Goal: Use online tool/utility: Utilize a website feature to perform a specific function

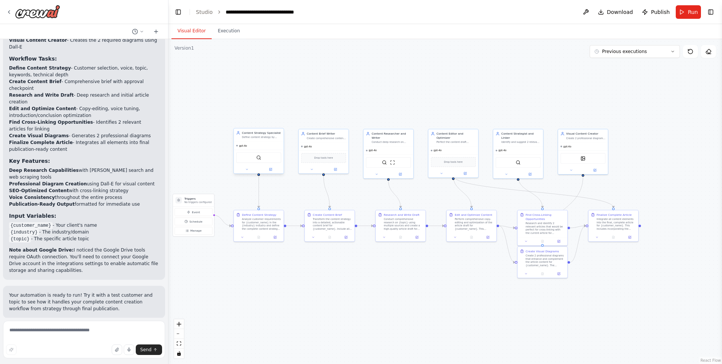
click at [271, 145] on div "gpt-4o" at bounding box center [259, 146] width 50 height 8
click at [258, 145] on div "gpt-4o" at bounding box center [259, 146] width 50 height 8
click at [249, 171] on button at bounding box center [246, 169] width 23 height 5
click at [204, 154] on div ".deletable-edge-delete-btn { width: 20px; height: 20px; border: 0px solid #ffff…" at bounding box center [445, 201] width 554 height 325
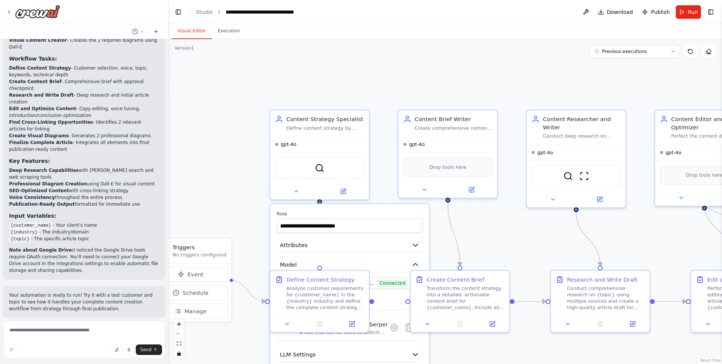
click at [254, 208] on div ".deletable-edge-delete-btn { width: 20px; height: 20px; border: 0px solid #ffff…" at bounding box center [445, 201] width 554 height 325
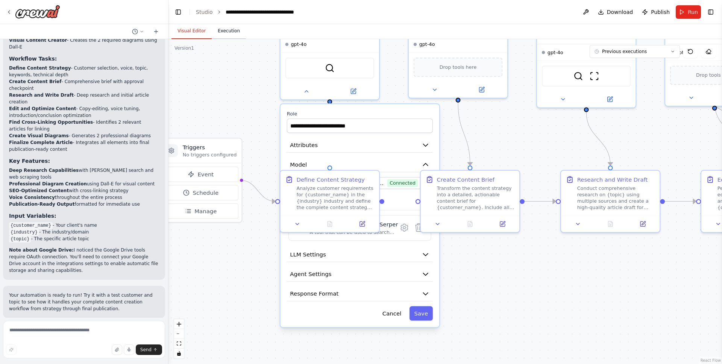
drag, startPoint x: 223, startPoint y: 194, endPoint x: 232, endPoint y: 30, distance: 163.9
click at [233, 30] on div "**********" at bounding box center [445, 194] width 554 height 340
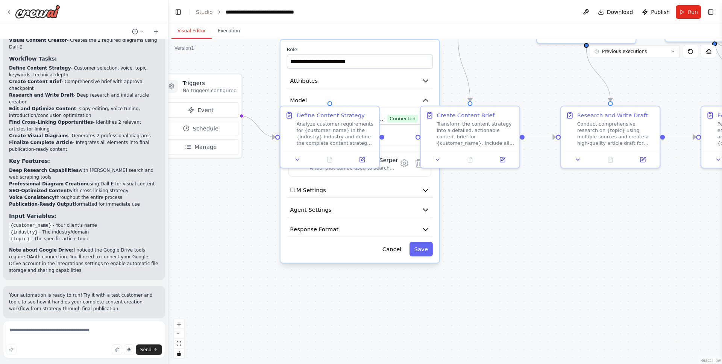
click at [235, 215] on div ".deletable-edge-delete-btn { width: 20px; height: 20px; border: 0px solid #ffff…" at bounding box center [445, 201] width 554 height 325
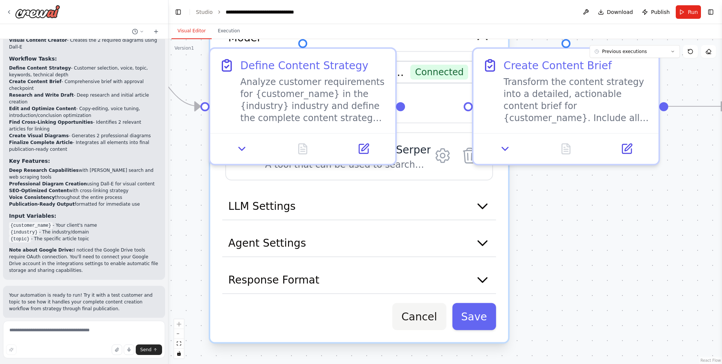
click at [418, 314] on button "Cancel" at bounding box center [419, 316] width 54 height 27
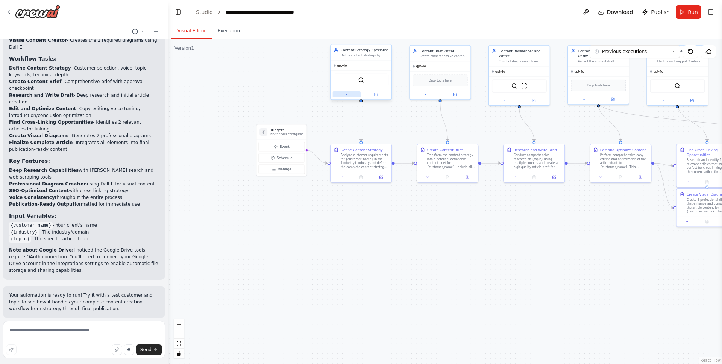
click at [346, 95] on icon at bounding box center [347, 95] width 4 height 4
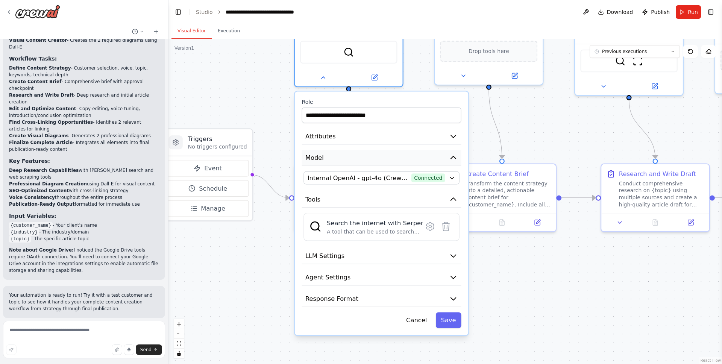
click at [411, 161] on button "Model" at bounding box center [381, 158] width 159 height 16
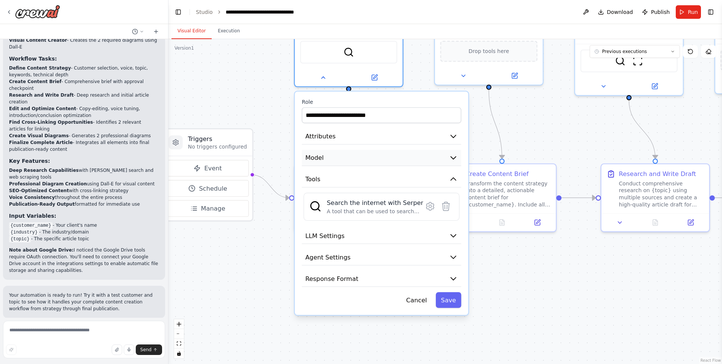
click at [411, 161] on button "Model" at bounding box center [381, 158] width 159 height 16
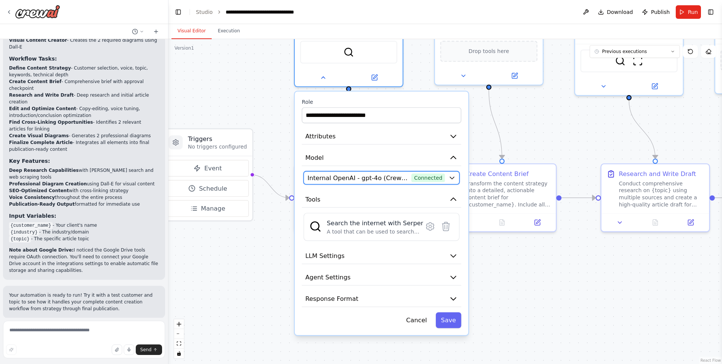
click at [328, 182] on button "Internal OpenAI - gpt-4o (CrewAI Sponsored OpenAI Connection) Connected" at bounding box center [381, 177] width 156 height 13
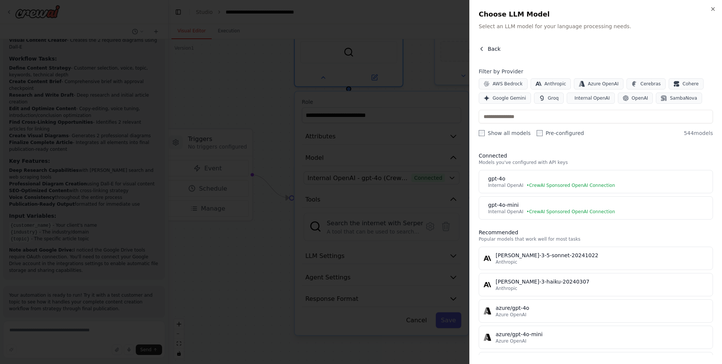
click at [481, 47] on icon "button" at bounding box center [482, 49] width 6 height 6
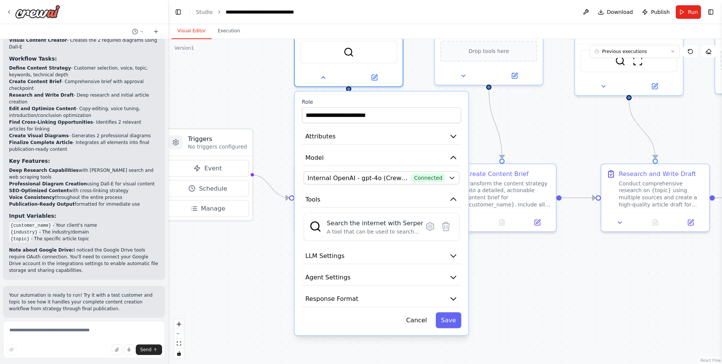
click at [546, 261] on div ".deletable-edge-delete-btn { width: 20px; height: 20px; border: 0px solid #ffff…" at bounding box center [445, 201] width 554 height 325
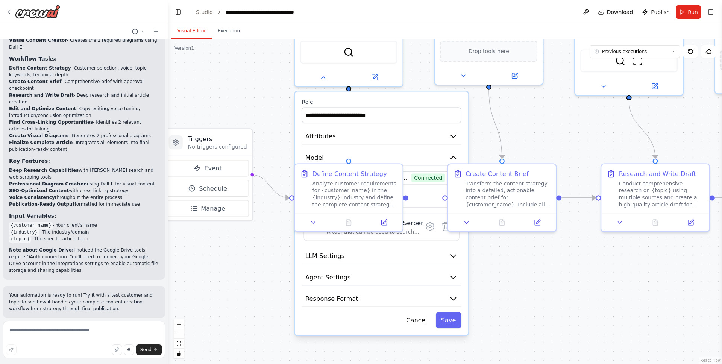
click at [522, 283] on div ".deletable-edge-delete-btn { width: 20px; height: 20px; border: 0px solid #ffff…" at bounding box center [445, 201] width 554 height 325
click at [224, 279] on div ".deletable-edge-delete-btn { width: 20px; height: 20px; border: 0px solid #ffff…" at bounding box center [445, 201] width 554 height 325
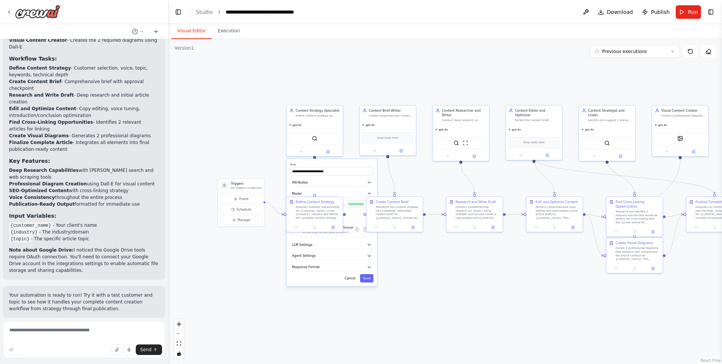
drag, startPoint x: 288, startPoint y: 93, endPoint x: 238, endPoint y: 132, distance: 63.3
click at [238, 132] on div ".deletable-edge-delete-btn { width: 20px; height: 20px; border: 0px solid #ffff…" at bounding box center [445, 201] width 554 height 325
